Goal: Book appointment/travel/reservation

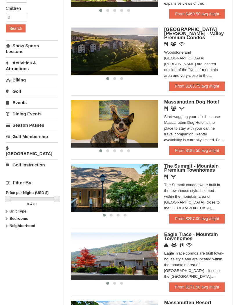
scroll to position [108, 0]
click at [189, 239] on span "Eagle Trace - Mountain Townhomes" at bounding box center [191, 237] width 54 height 10
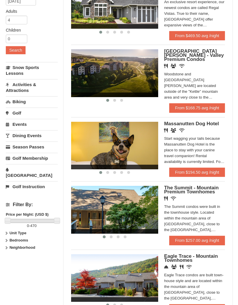
scroll to position [85, 0]
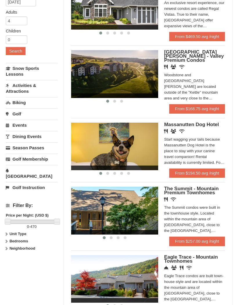
click at [192, 64] on div "Restaurant Banquet Facilities Wireless Internet (free)" at bounding box center [194, 67] width 61 height 6
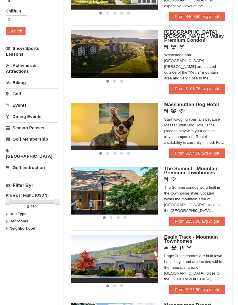
scroll to position [108, 0]
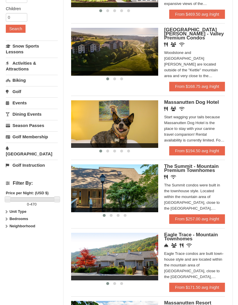
click at [179, 236] on span "Eagle Trace - Mountain Townhomes" at bounding box center [191, 237] width 54 height 10
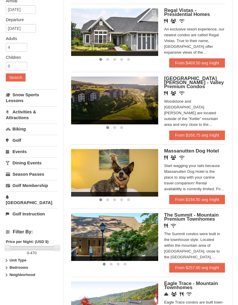
scroll to position [0, 0]
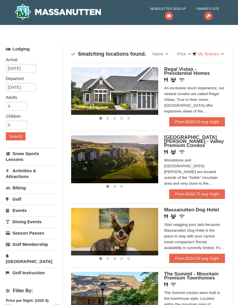
click at [142, 155] on img at bounding box center [114, 160] width 87 height 48
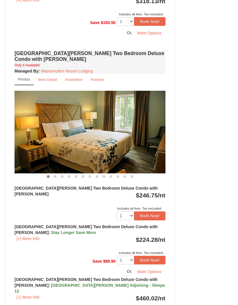
scroll to position [769, 0]
